Goal: Information Seeking & Learning: Learn about a topic

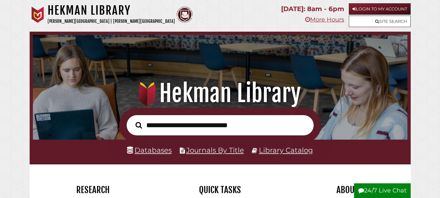
scroll to position [124, 371]
drag, startPoint x: 439, startPoint y: 31, endPoint x: 438, endPoint y: 62, distance: 30.3
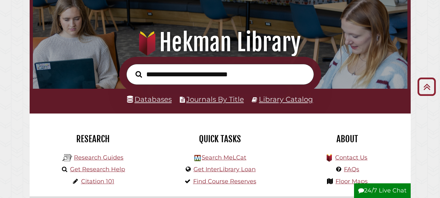
scroll to position [25, 0]
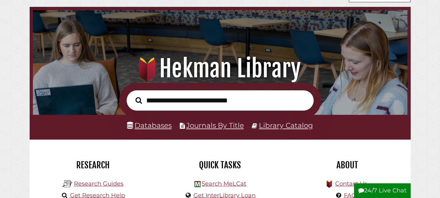
click at [229, 98] on input "text" at bounding box center [220, 100] width 188 height 21
type input "**********"
click at [132, 95] on button "Search" at bounding box center [138, 100] width 13 height 10
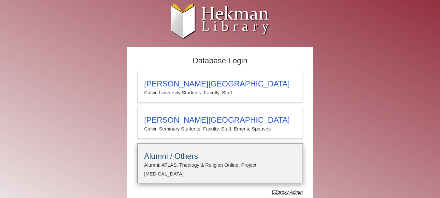
click at [196, 162] on p "Alumni: ATLAS, Theology & Religion Online, Project [MEDICAL_DATA]" at bounding box center [220, 169] width 152 height 17
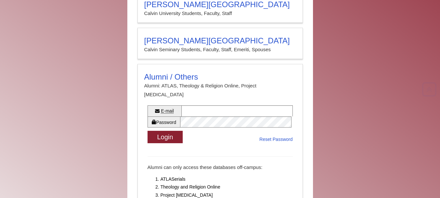
scroll to position [79, 0]
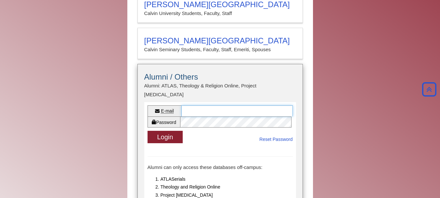
click at [252, 105] on input "E-mail" at bounding box center [236, 110] width 111 height 11
type input "*"
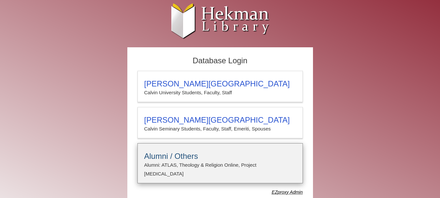
click at [181, 156] on h3 "Alumni / Others" at bounding box center [220, 155] width 152 height 9
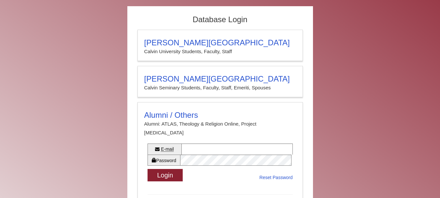
scroll to position [43, 0]
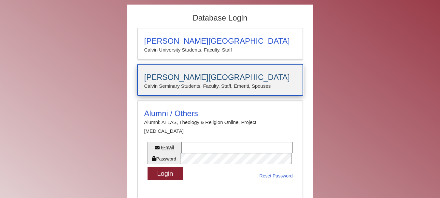
click at [212, 75] on h3 "[PERSON_NAME][GEOGRAPHIC_DATA]" at bounding box center [220, 77] width 152 height 9
